Goal: Task Accomplishment & Management: Manage account settings

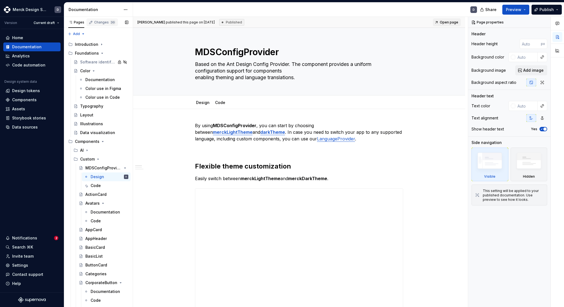
click at [91, 28] on div "button" at bounding box center [102, 27] width 31 height 1
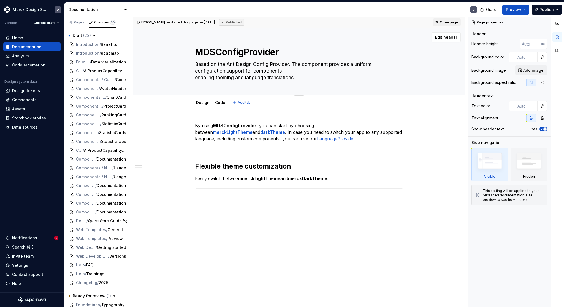
click at [152, 66] on div "MDSConfigProvider Based on the Ant Design Config Provider. The component provid…" at bounding box center [299, 61] width 332 height 67
click at [80, 23] on div "Pages" at bounding box center [76, 22] width 16 height 4
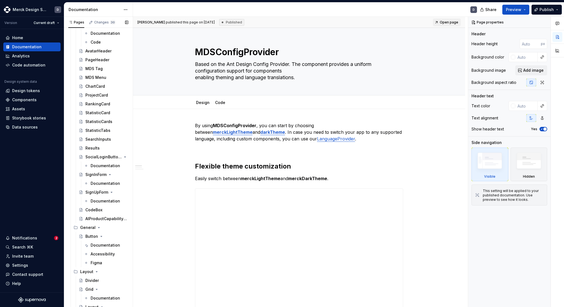
scroll to position [448, 0]
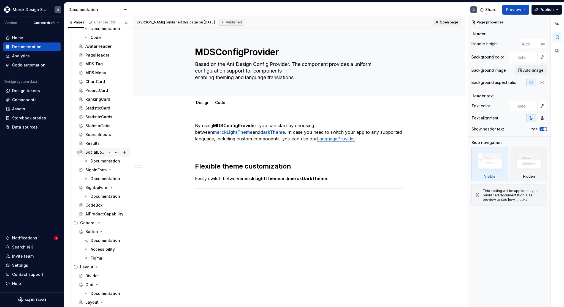
click at [109, 153] on icon "Page tree" at bounding box center [109, 152] width 4 height 4
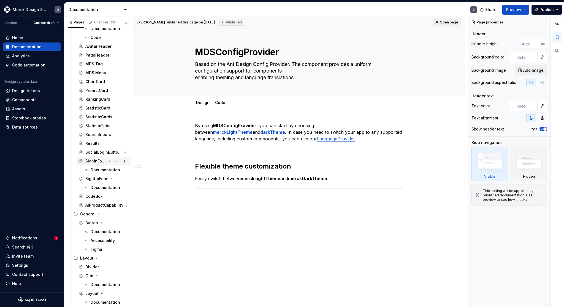
click at [109, 162] on icon "Page tree" at bounding box center [109, 161] width 4 height 4
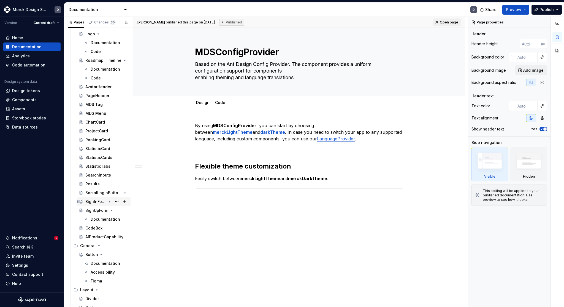
scroll to position [408, 0]
click at [101, 237] on div "AIProductCapabilityCard" at bounding box center [98, 236] width 26 height 6
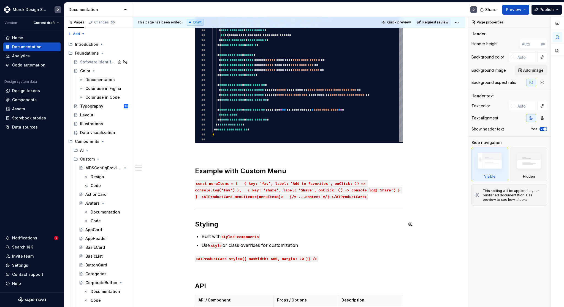
scroll to position [486, 0]
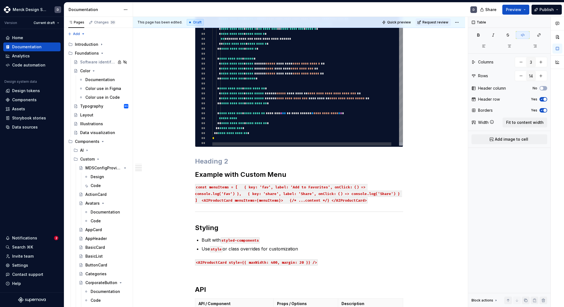
scroll to position [0, 0]
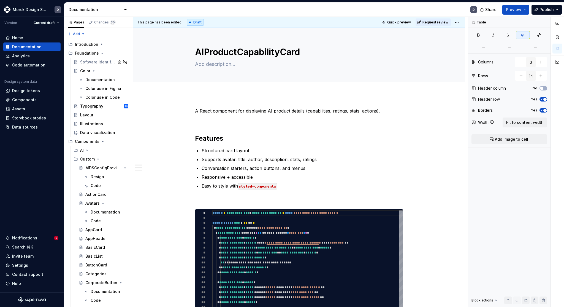
click at [190, 20] on div "Draft" at bounding box center [195, 22] width 17 height 7
click at [448, 23] on span "Request review" at bounding box center [436, 22] width 26 height 4
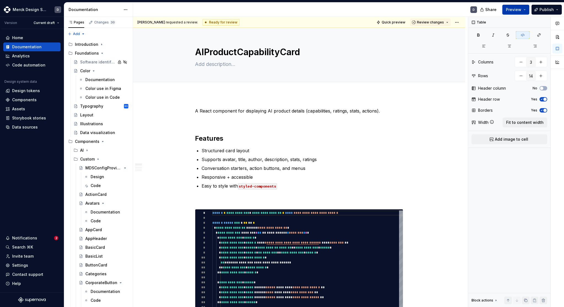
click at [514, 8] on span "Preview" at bounding box center [513, 10] width 15 height 6
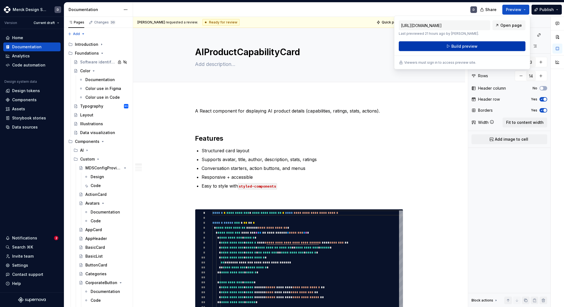
click at [461, 47] on span "Build preview" at bounding box center [465, 47] width 26 height 6
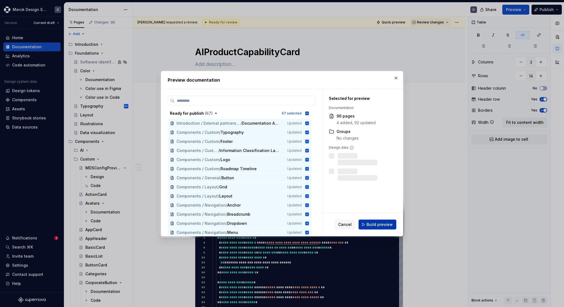
click at [373, 224] on span "Build preview" at bounding box center [380, 224] width 26 height 6
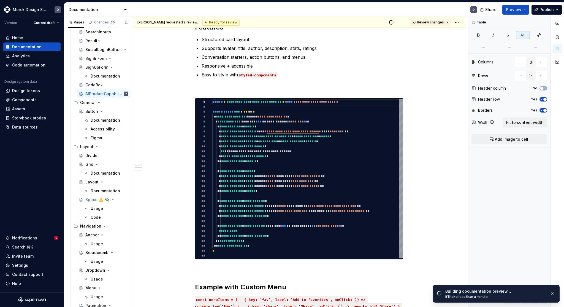
scroll to position [558, 0]
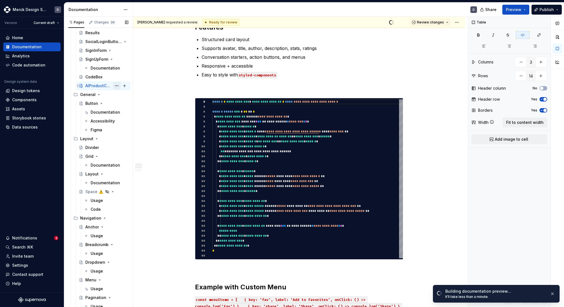
click at [116, 84] on button "Page tree" at bounding box center [117, 86] width 8 height 8
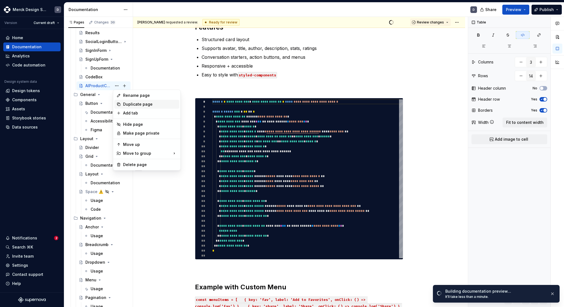
click at [144, 104] on div "Duplicate page" at bounding box center [150, 104] width 54 height 6
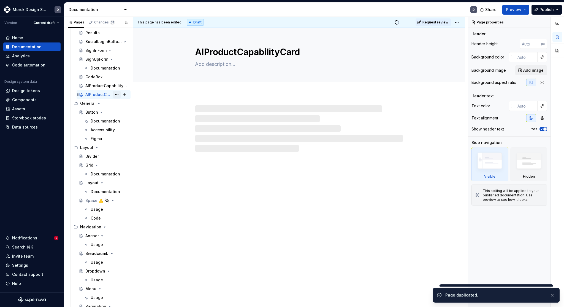
click at [118, 94] on button "Page tree" at bounding box center [117, 95] width 8 height 8
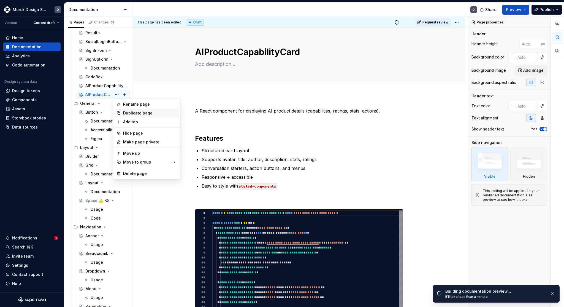
type textarea "*"
click at [133, 106] on div "Rename page" at bounding box center [150, 104] width 54 height 6
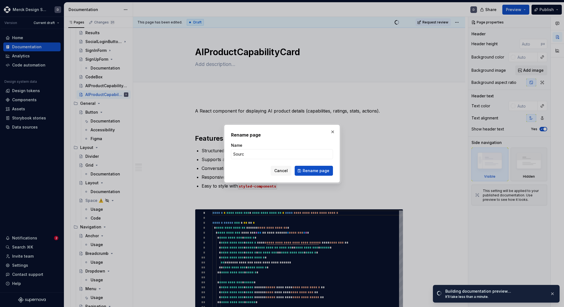
type input "Source"
click button "Rename page" at bounding box center [314, 171] width 38 height 10
type textarea "*"
type textarea "Source"
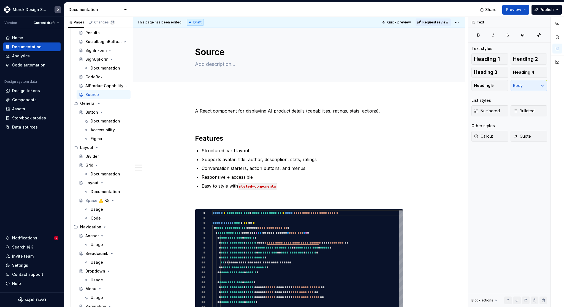
type textarea "*"
